Goal: Task Accomplishment & Management: Use online tool/utility

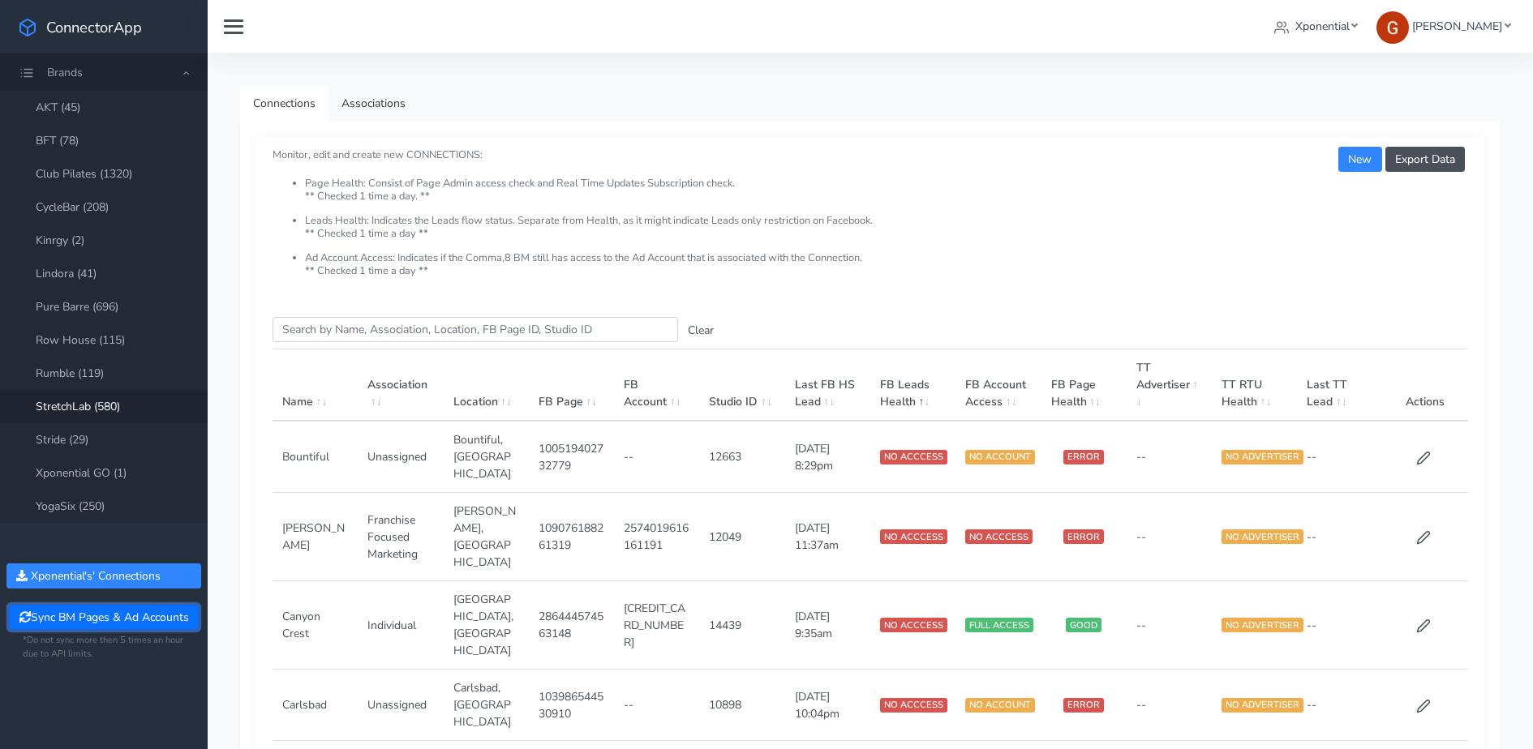
click at [111, 627] on button "Sync BM Pages & Ad Accounts" at bounding box center [103, 617] width 189 height 25
click at [393, 330] on input "Search this table" at bounding box center [474, 329] width 405 height 25
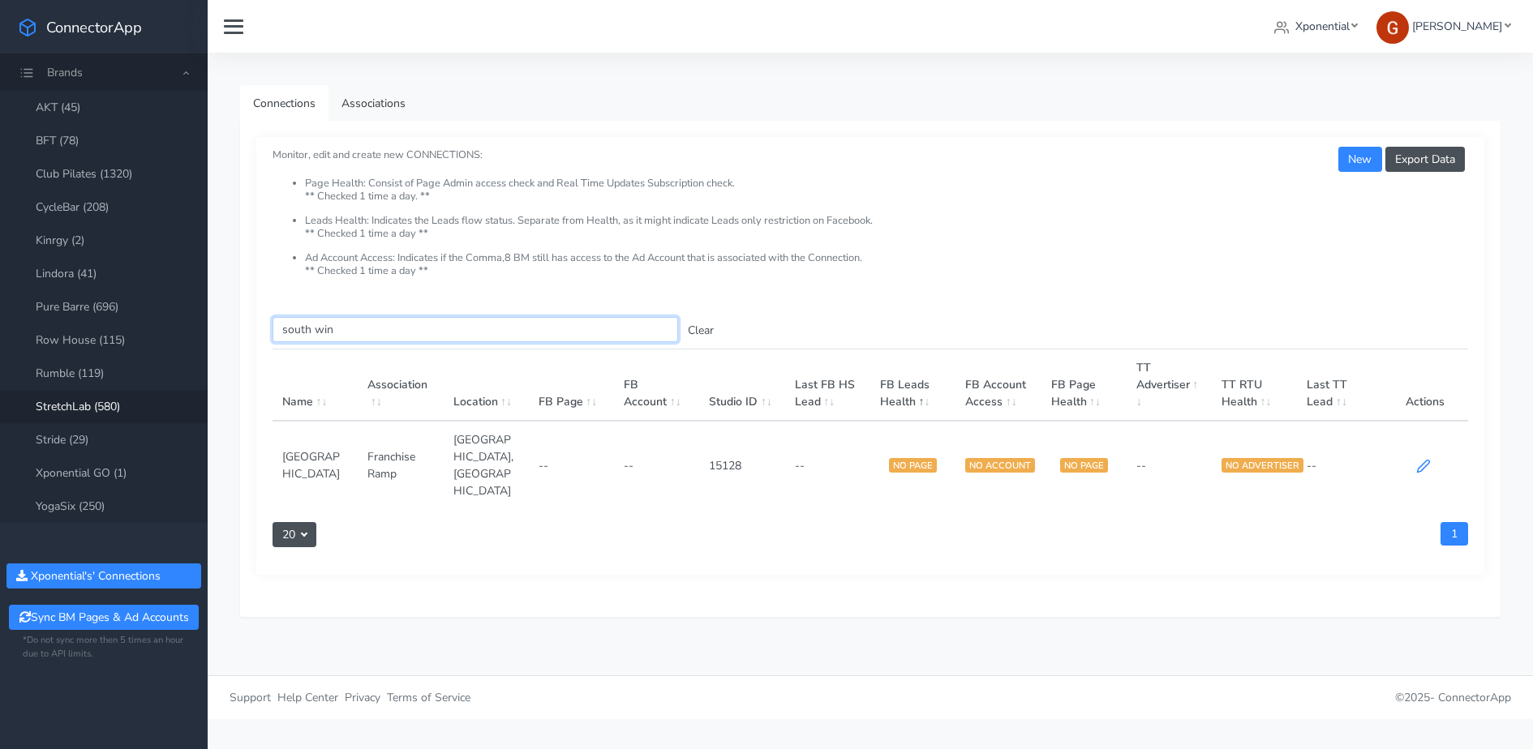
type input "south win"
click at [1428, 461] on icon at bounding box center [1423, 467] width 12 height 12
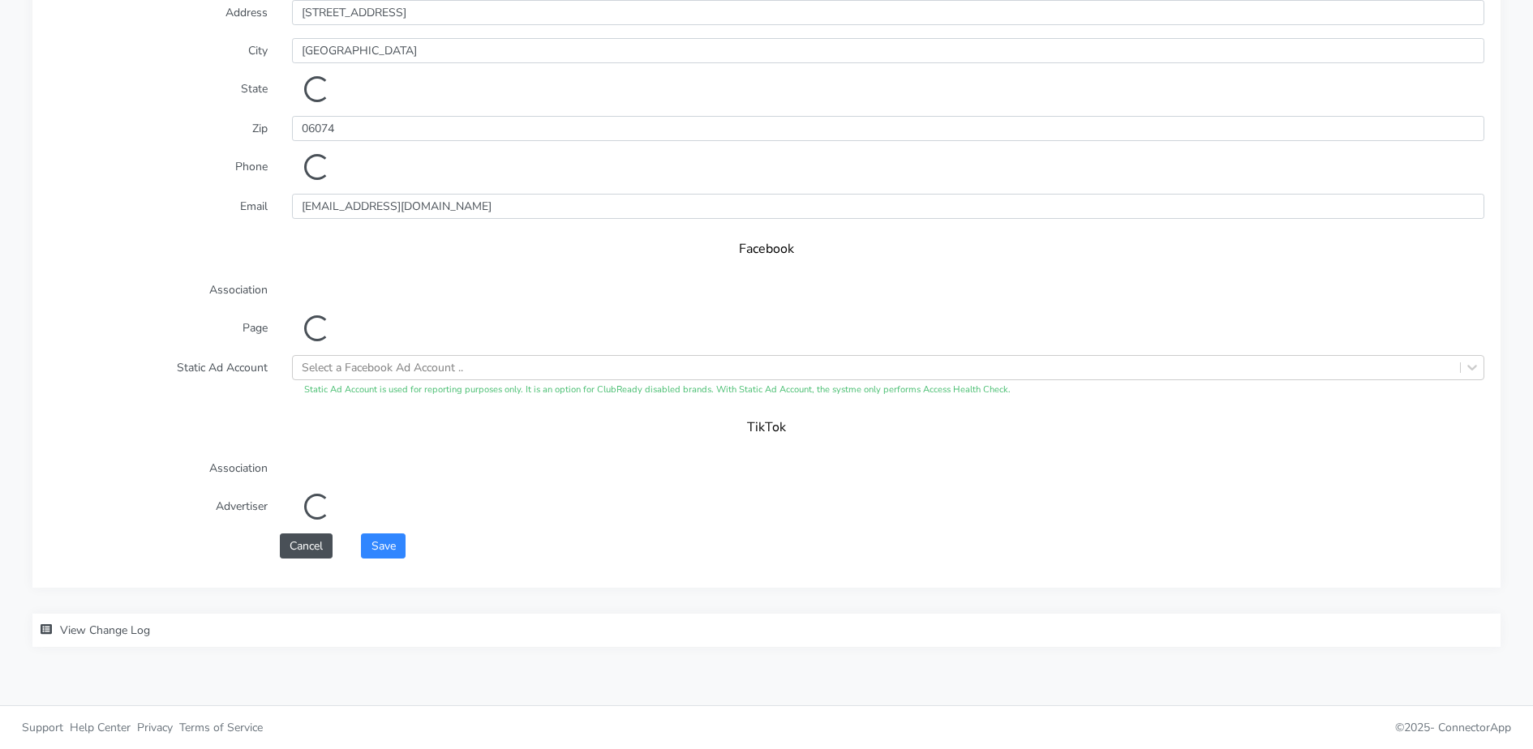
scroll to position [1359, 0]
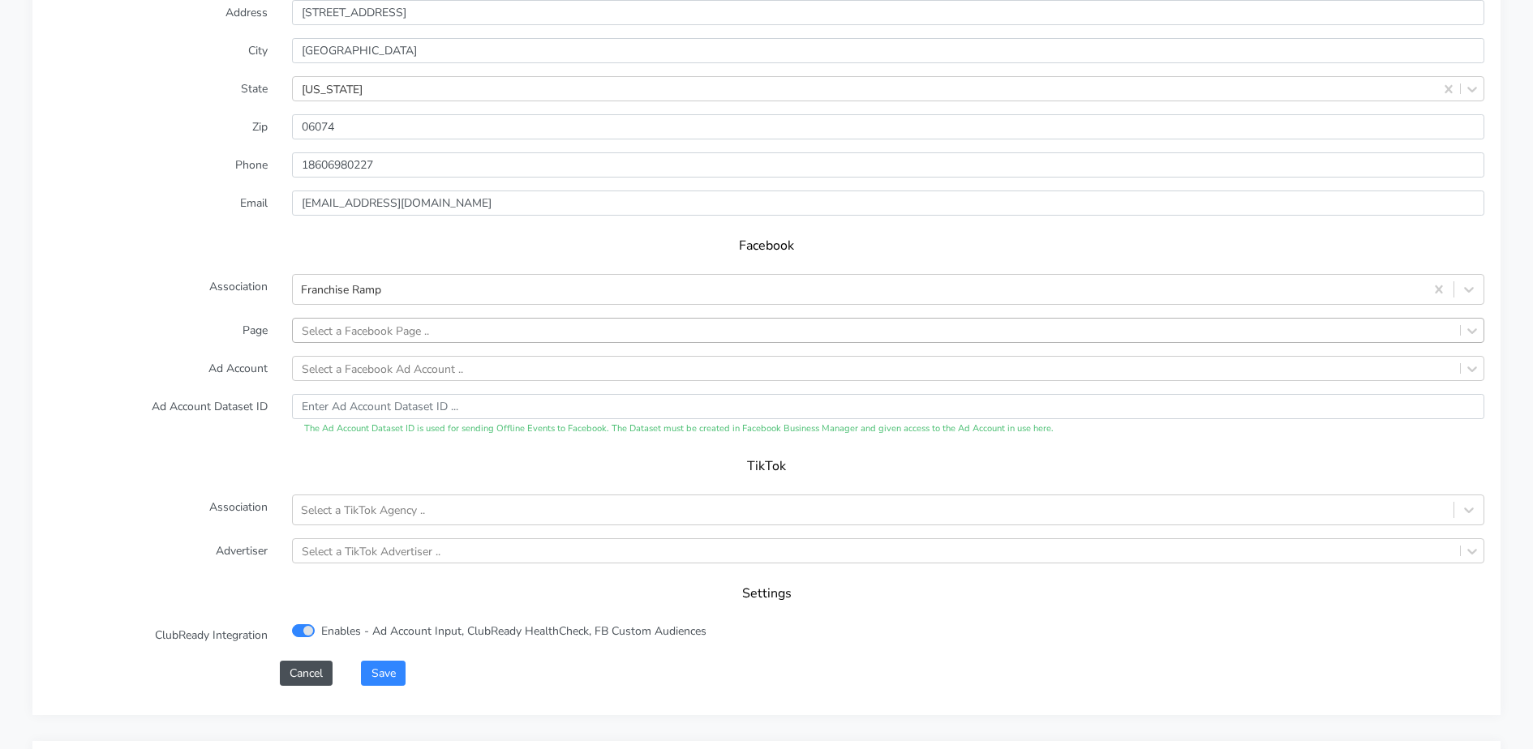
click at [341, 333] on div "Select a Facebook Page .." at bounding box center [365, 330] width 127 height 17
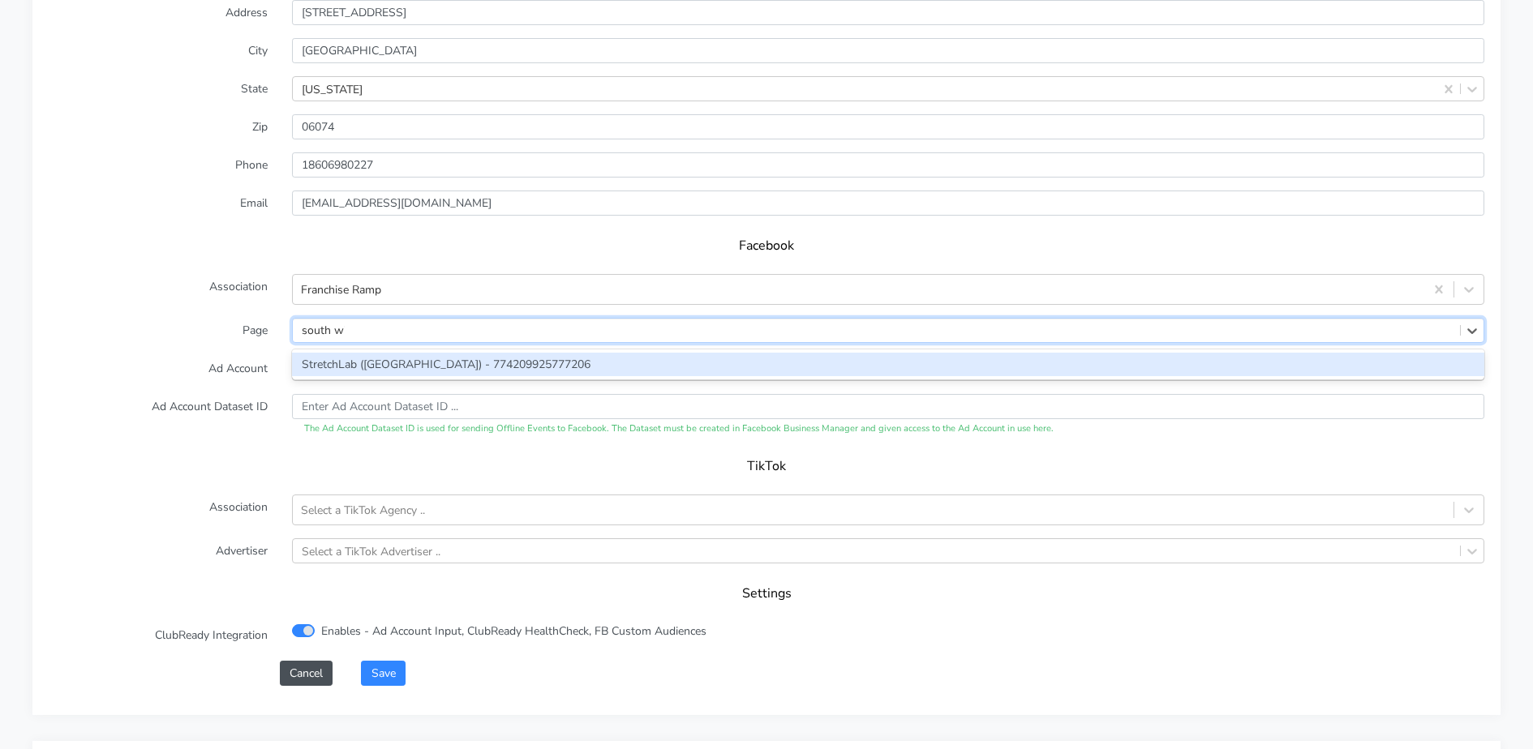
type input "south win"
click at [306, 359] on div "StretchLab ([GEOGRAPHIC_DATA]) - 774209925777206" at bounding box center [888, 365] width 1192 height 24
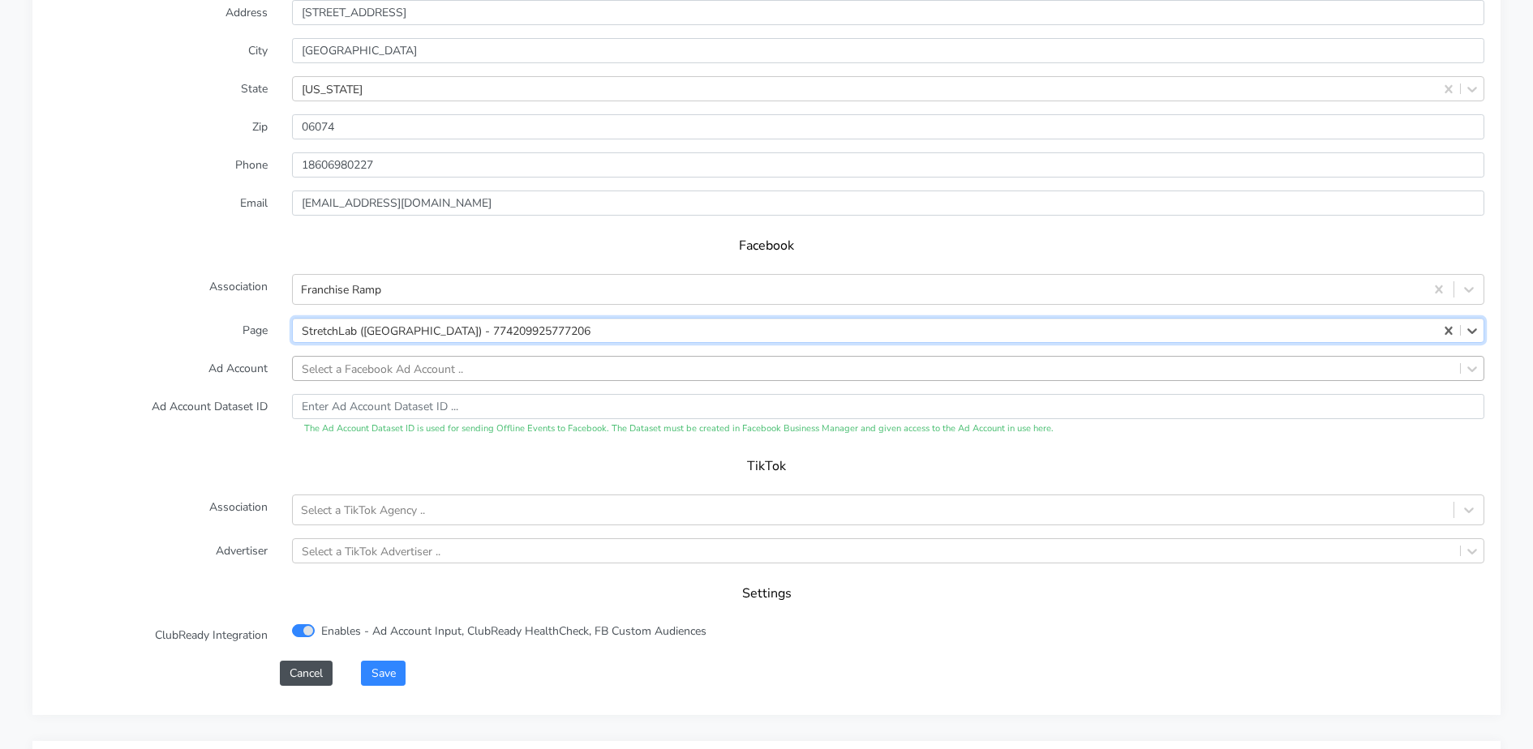
click at [369, 366] on div "Select a Facebook Ad Account .." at bounding box center [382, 368] width 161 height 17
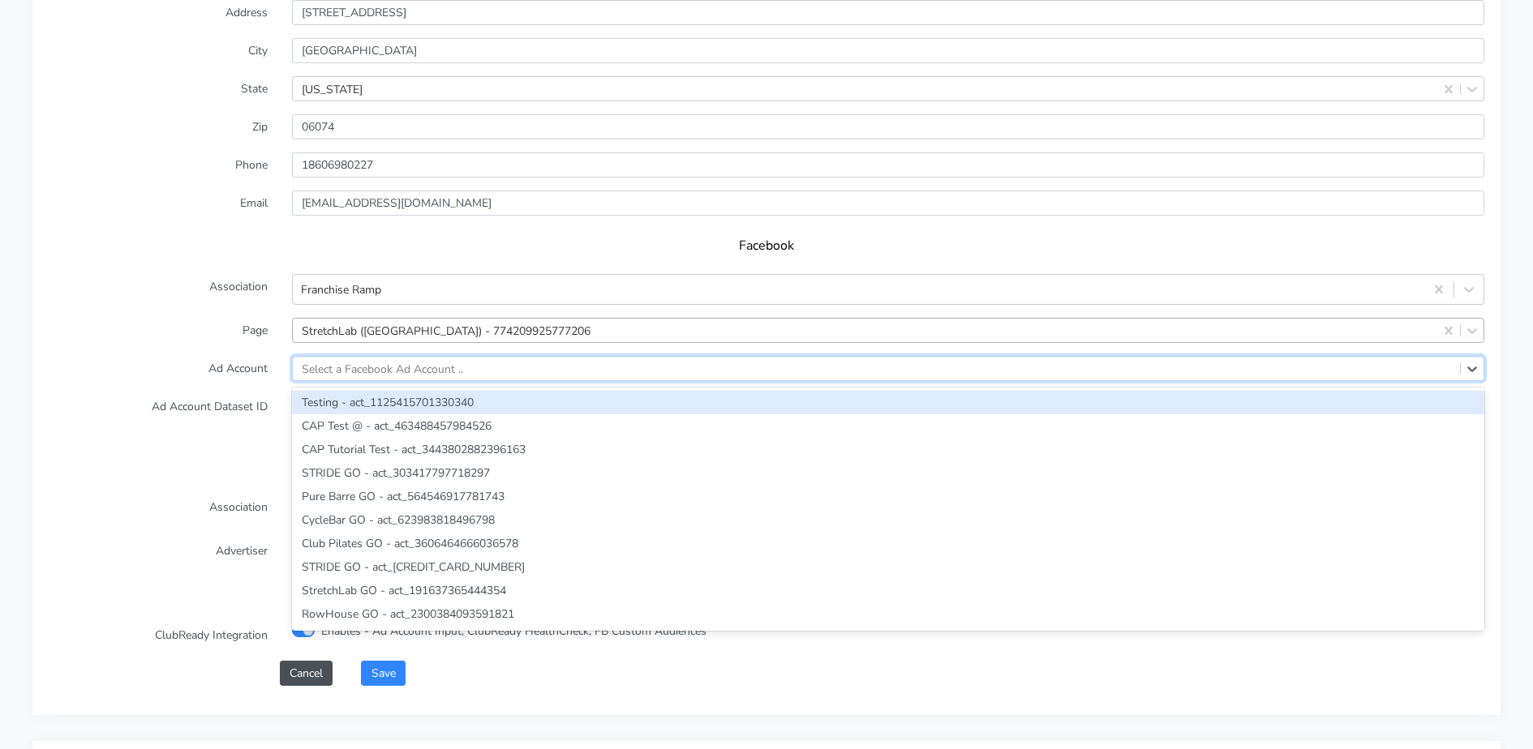
paste input "1307504034343743"
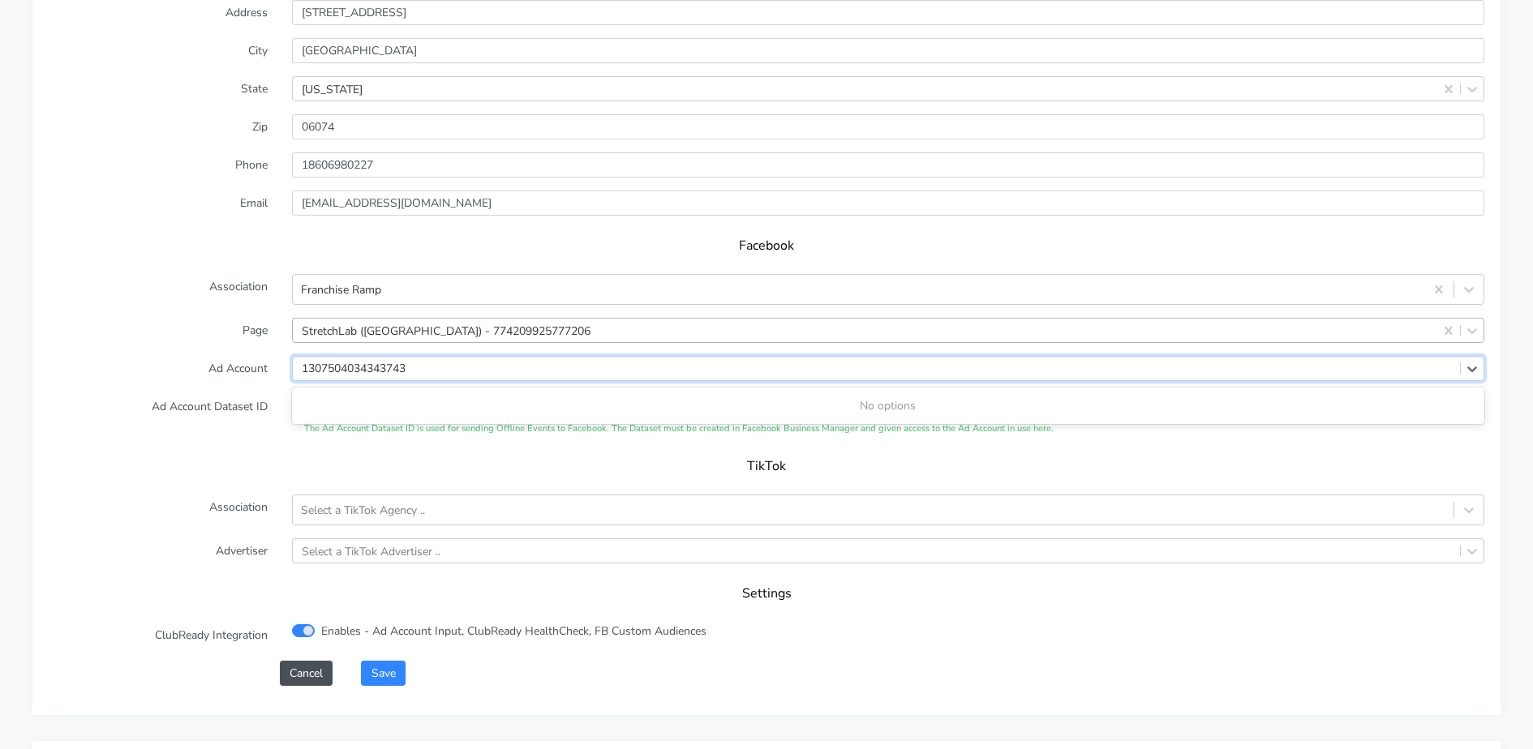
type input "1307504034343743"
click at [230, 363] on label "Ad Account" at bounding box center [157, 368] width 243 height 25
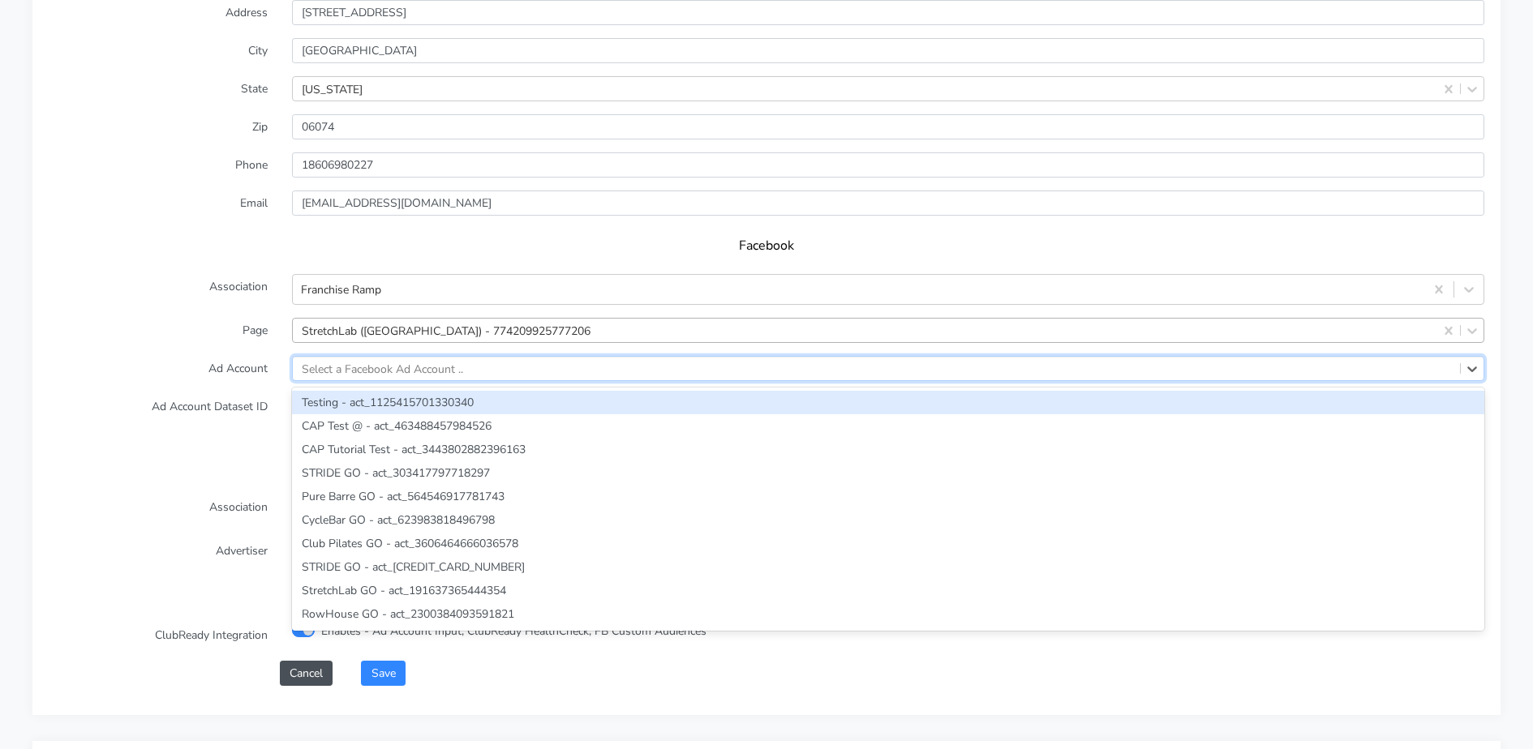
click at [410, 365] on div "Select a Facebook Ad Account .." at bounding box center [382, 368] width 161 height 17
paste input "1307504034343743"
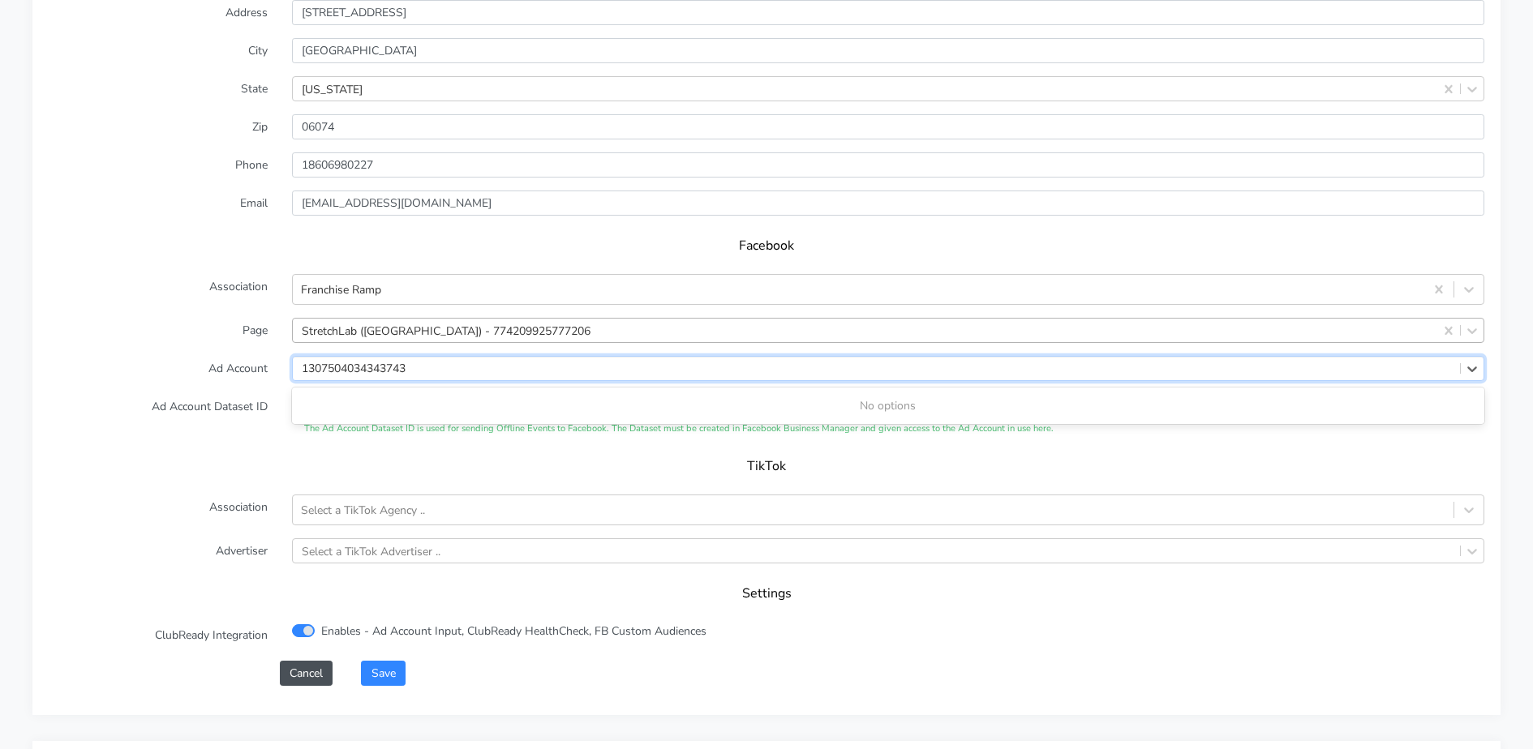
type input "1307504034343743"
click at [238, 376] on label "Ad Account" at bounding box center [157, 368] width 243 height 25
